Goal: Information Seeking & Learning: Learn about a topic

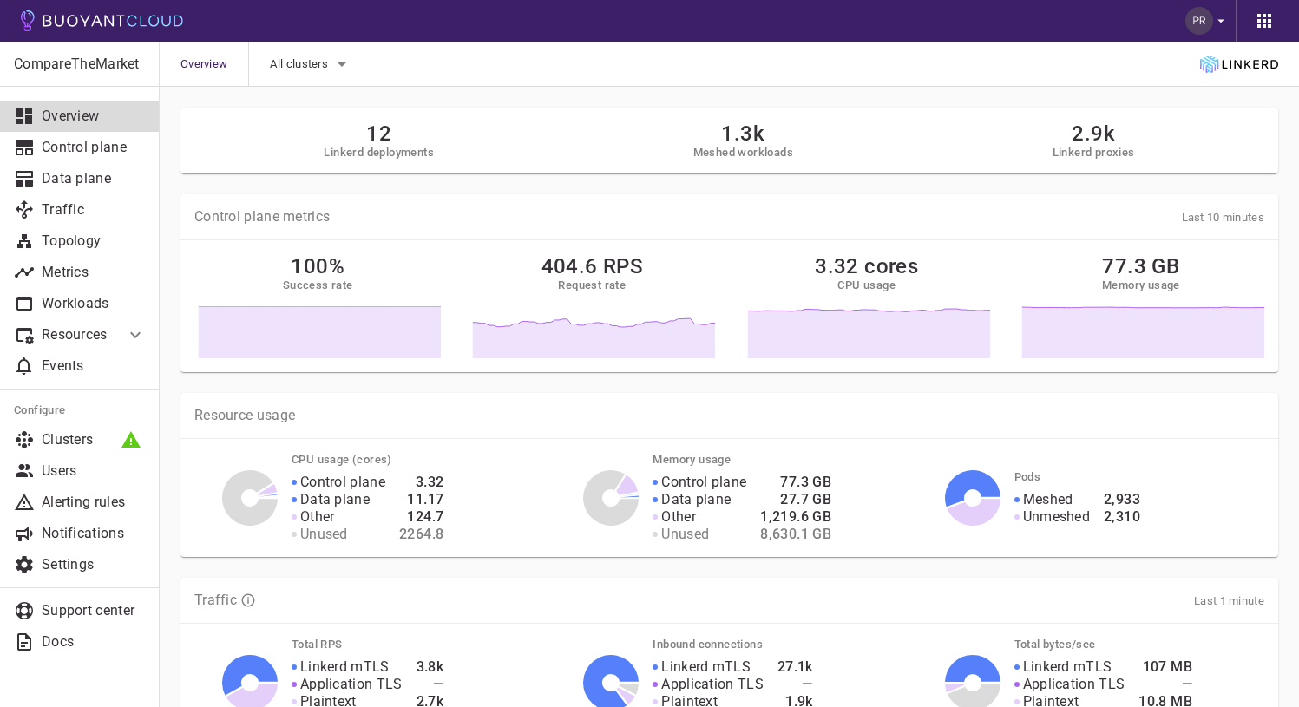
click at [1144, 29] on div at bounding box center [642, 14] width 1271 height 56
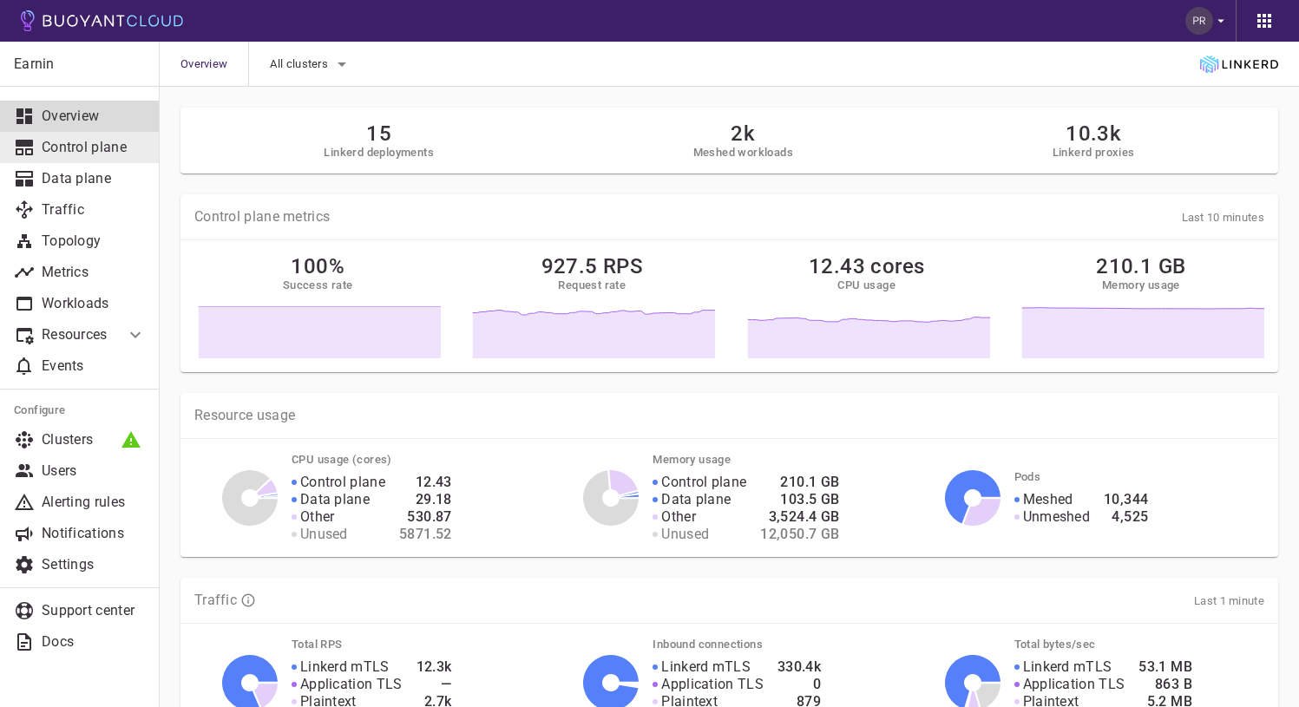
click at [82, 154] on p "Control plane" at bounding box center [94, 147] width 104 height 17
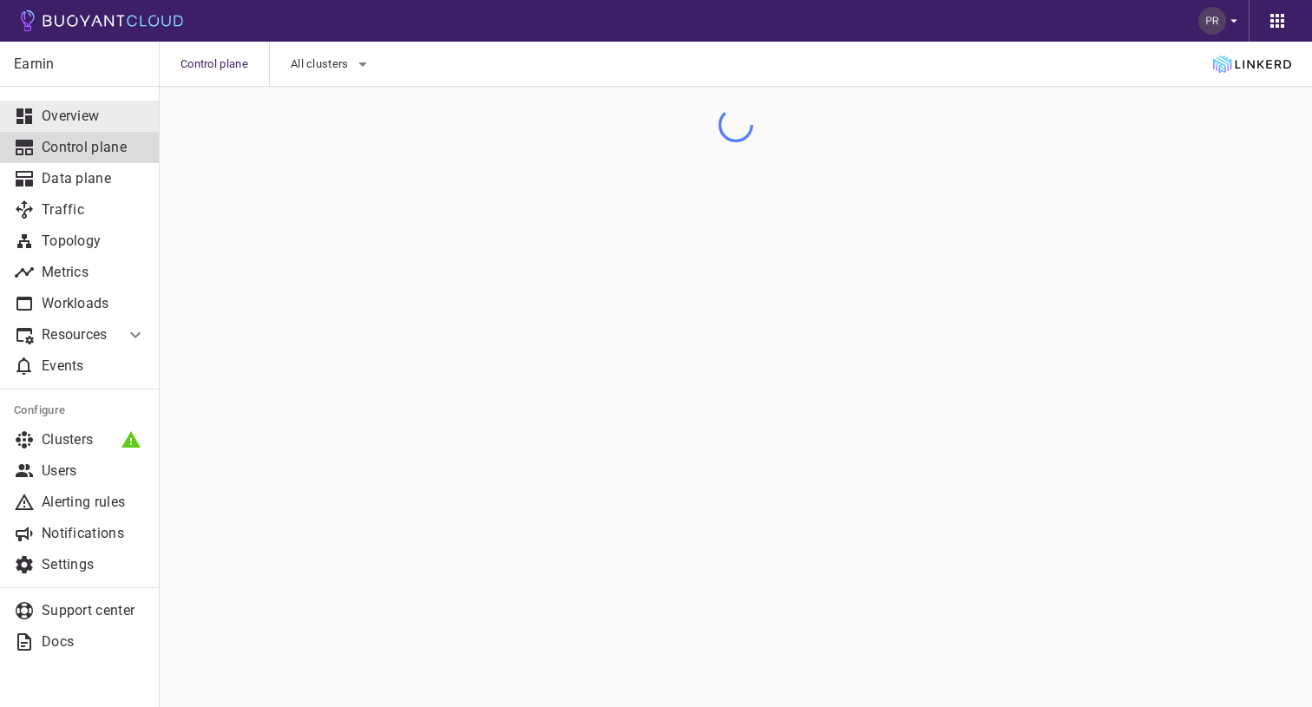
click at [83, 108] on p "Overview" at bounding box center [94, 116] width 104 height 17
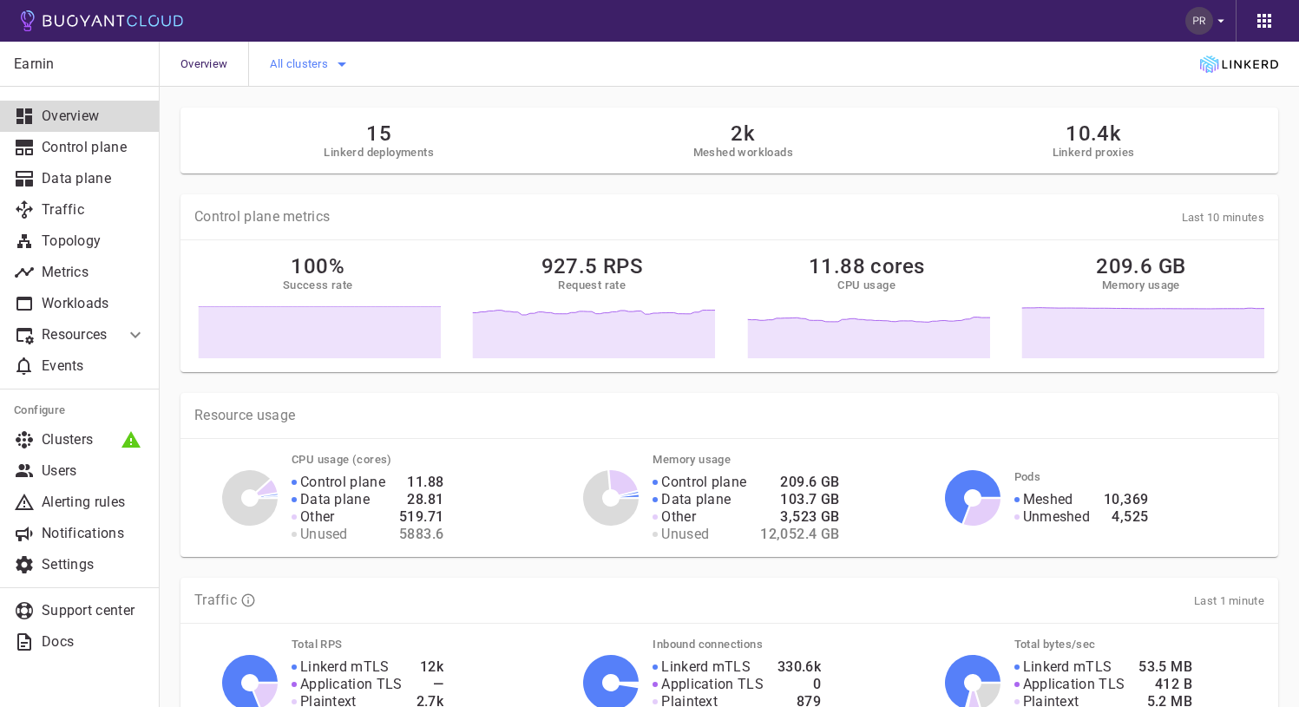
click at [344, 66] on icon "button" at bounding box center [341, 64] width 21 height 21
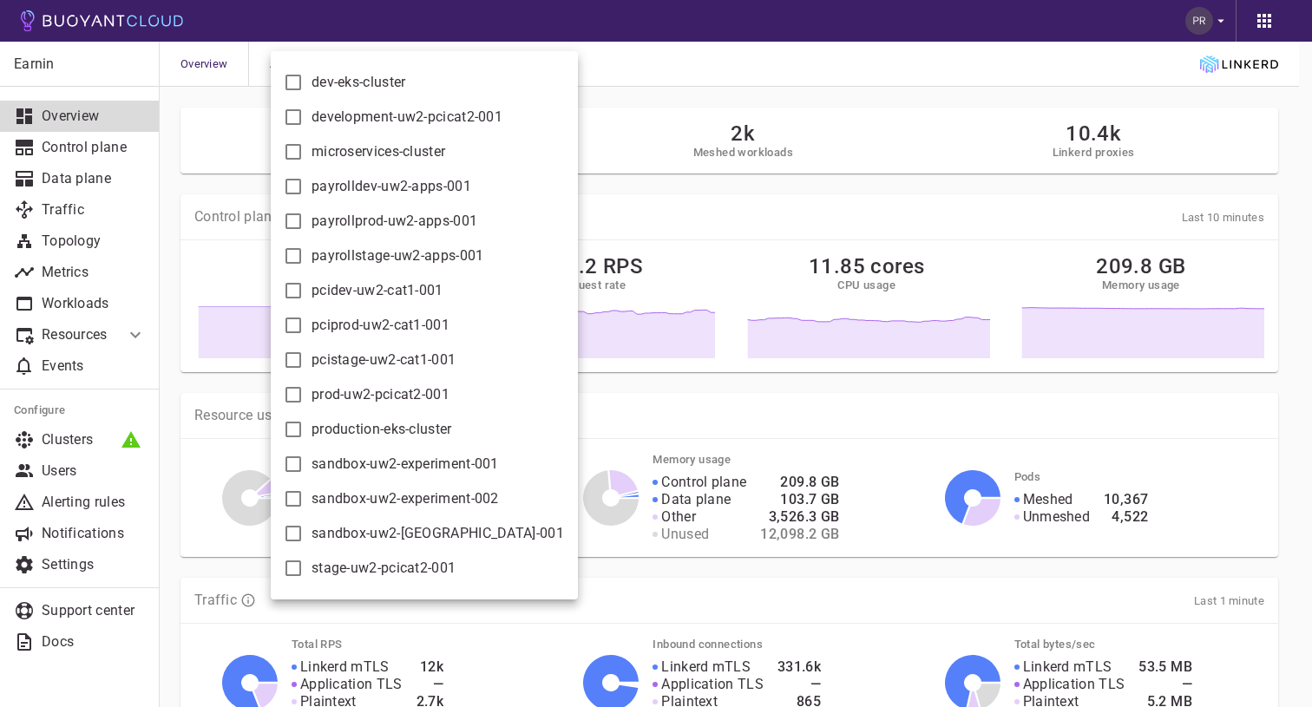
click at [604, 82] on div at bounding box center [656, 353] width 1312 height 707
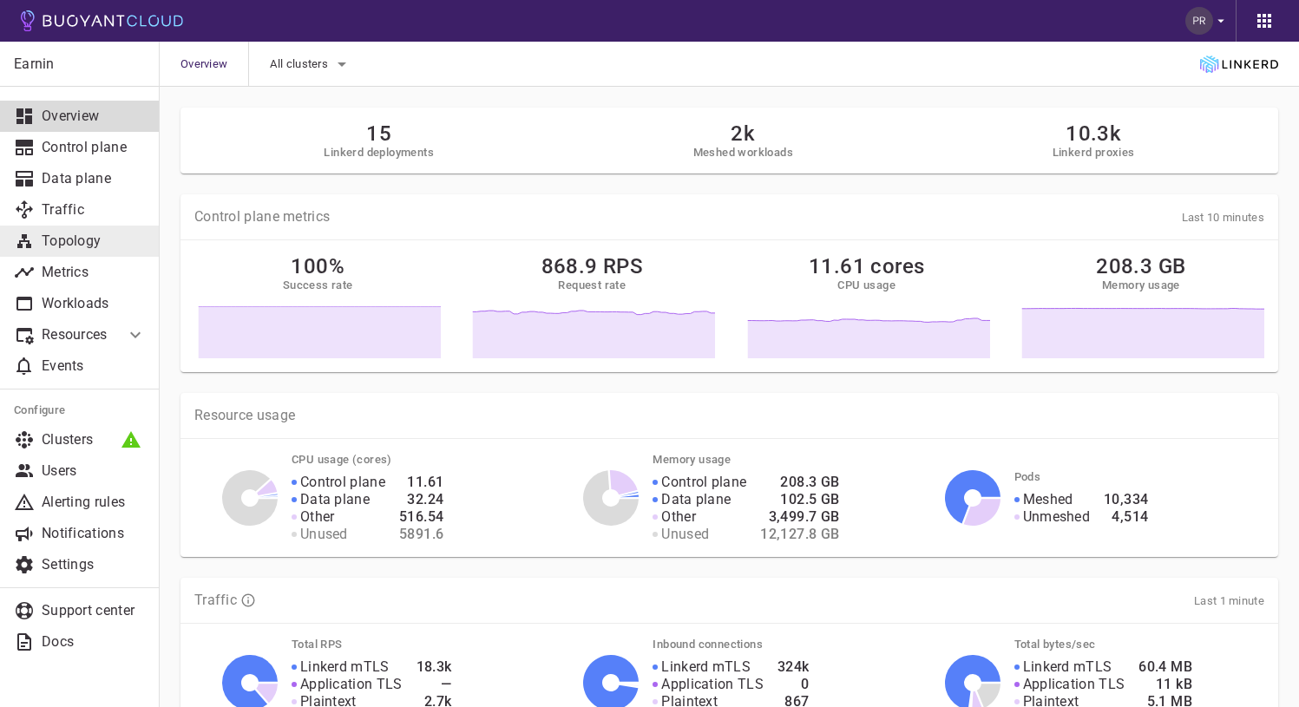
click at [72, 234] on p "Topology" at bounding box center [94, 240] width 104 height 17
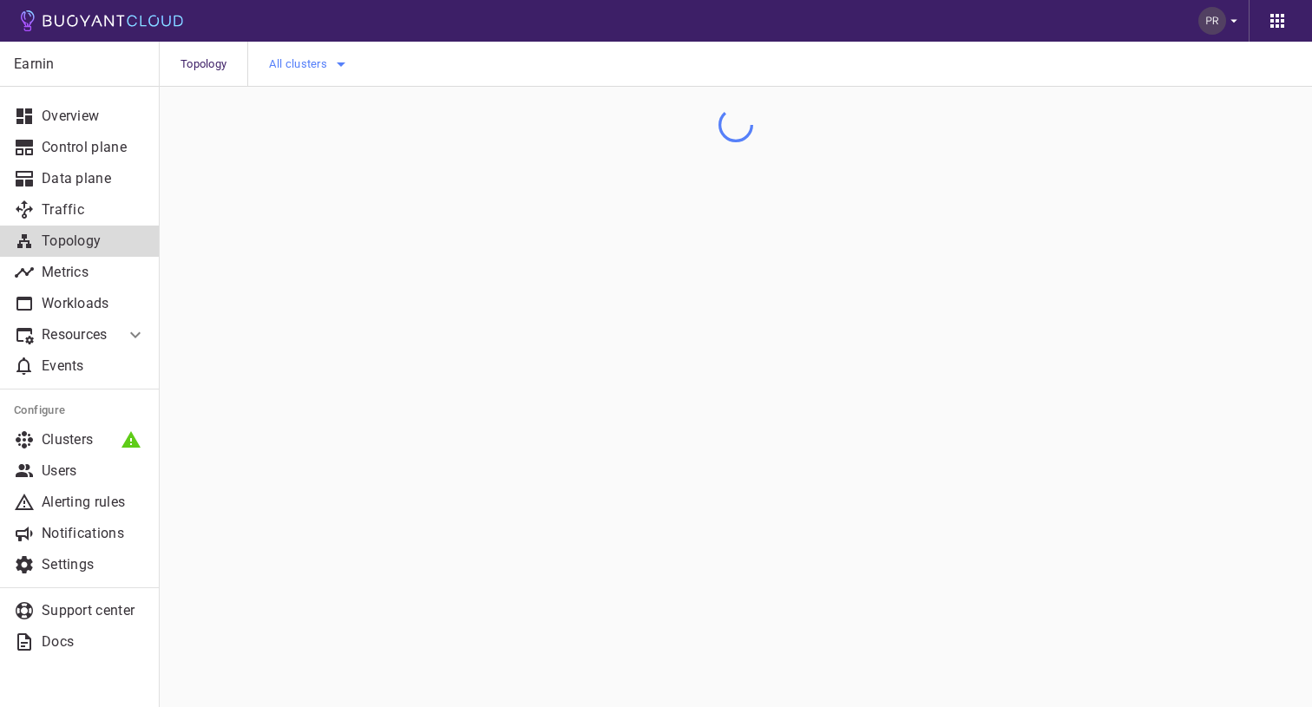
click at [343, 62] on icon "button" at bounding box center [341, 64] width 9 height 4
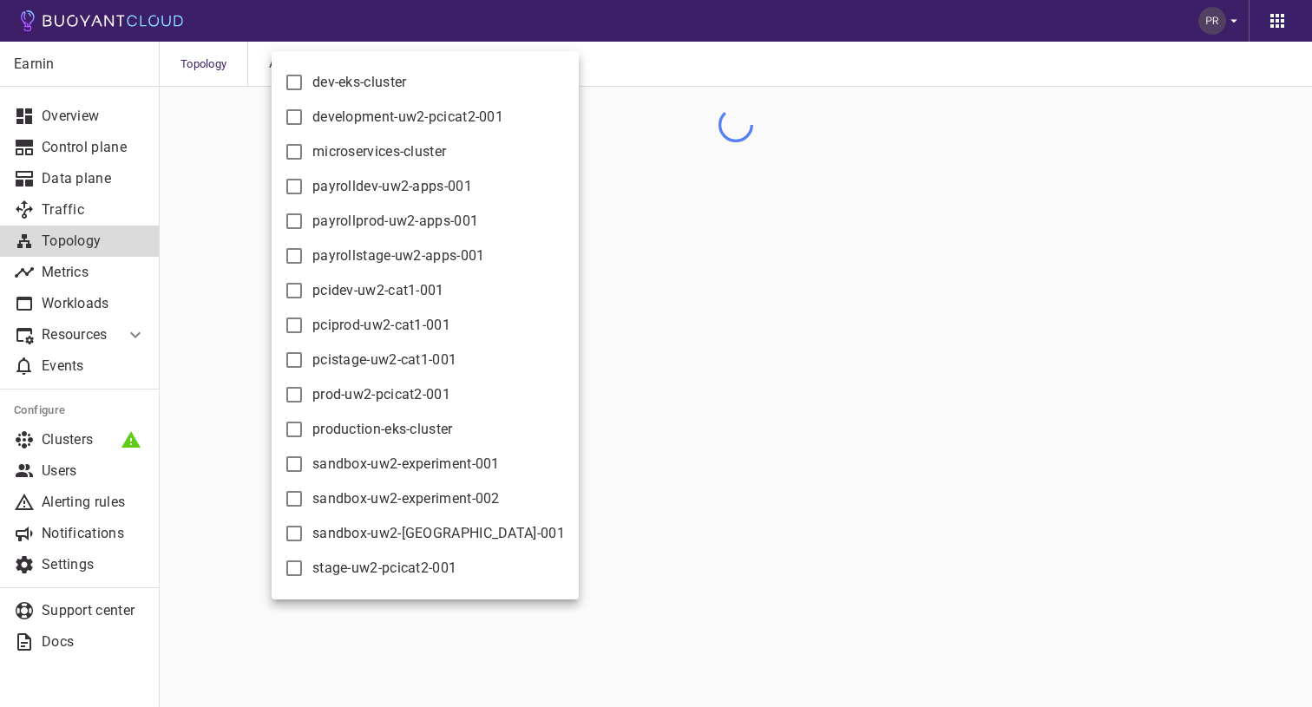
click at [298, 152] on input "microservices-cluster" at bounding box center [294, 151] width 21 height 21
checkbox input "true"
click at [213, 238] on div at bounding box center [656, 353] width 1312 height 707
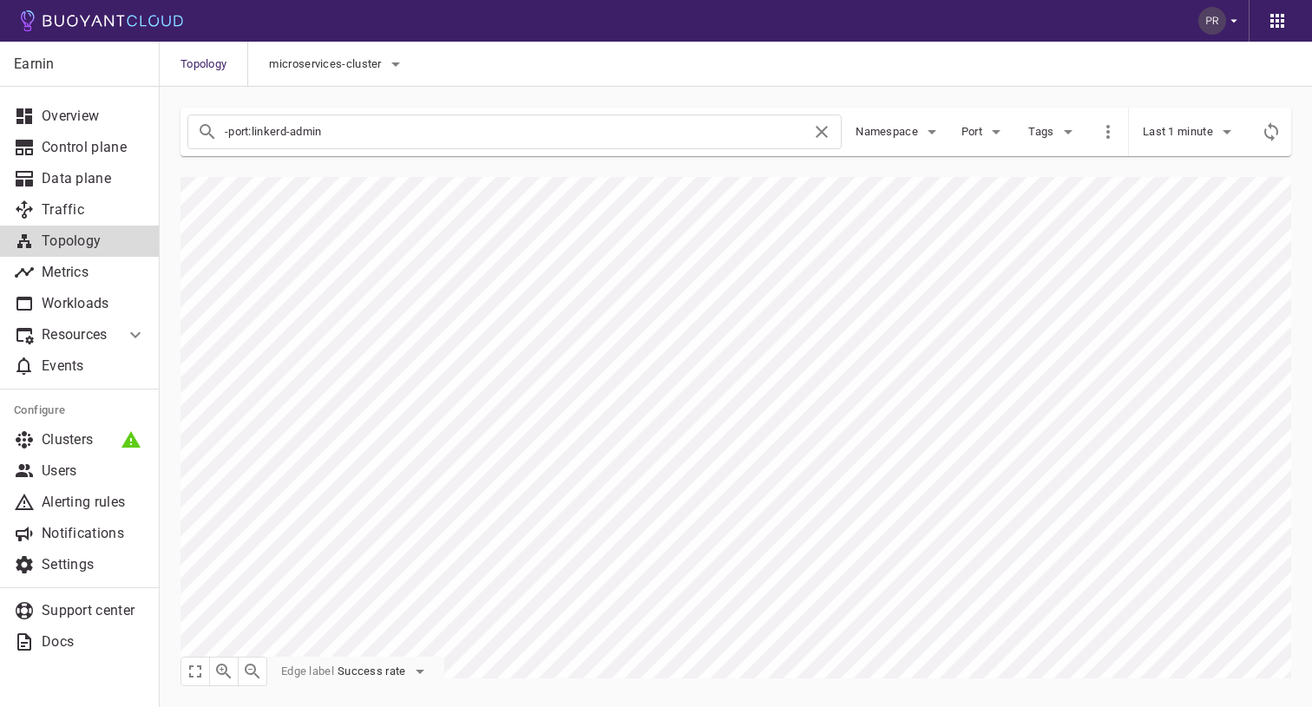
click at [85, 239] on p "Topology" at bounding box center [94, 240] width 104 height 17
checkbox input "true"
type input "-port:linkerd-admin"
